Goal: Task Accomplishment & Management: Manage account settings

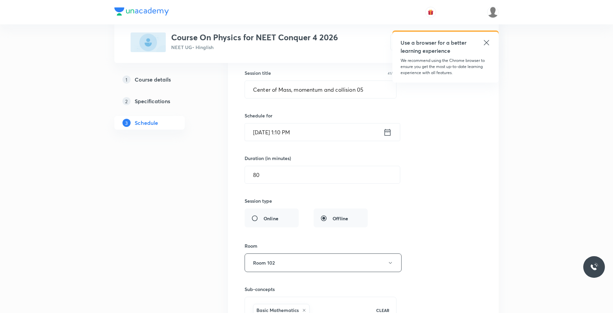
scroll to position [2858, 0]
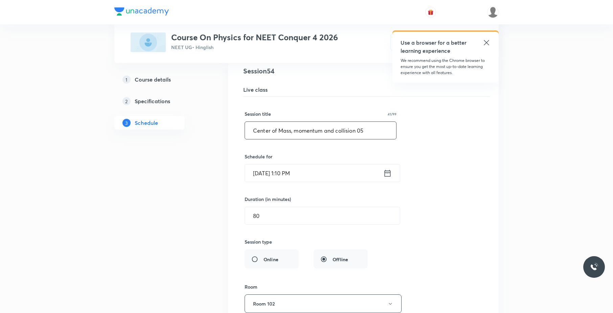
drag, startPoint x: 324, startPoint y: 150, endPoint x: 215, endPoint y: 152, distance: 108.5
paste input "mechanical properties of solids"
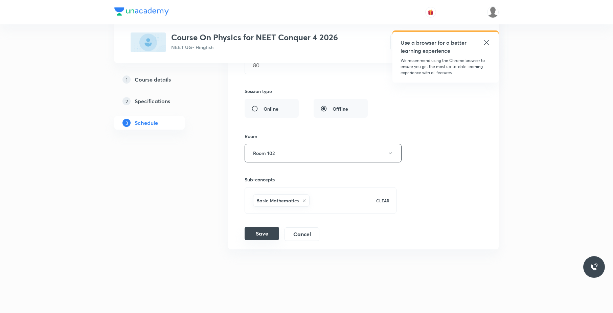
type input "mechanical properties of solids 01"
click at [269, 228] on button "Save" at bounding box center [261, 234] width 34 height 14
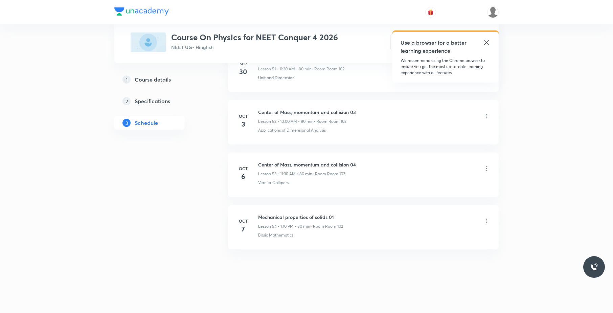
scroll to position [2761, 0]
